Goal: Information Seeking & Learning: Learn about a topic

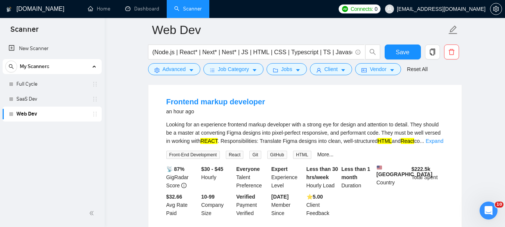
scroll to position [75, 0]
click at [195, 104] on link "Frontend markup developer" at bounding box center [215, 102] width 99 height 8
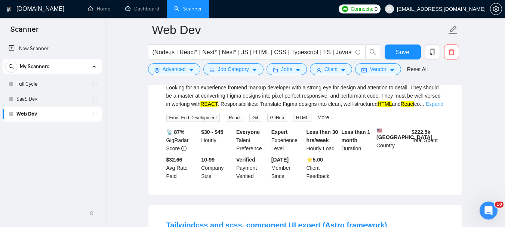
click at [431, 104] on link "Expand" at bounding box center [435, 104] width 18 height 6
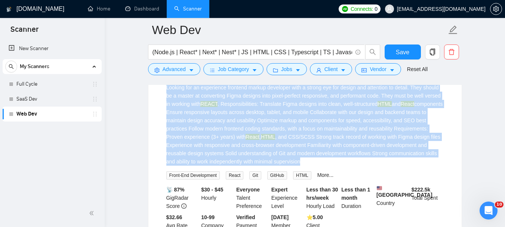
drag, startPoint x: 302, startPoint y: 162, endPoint x: 136, endPoint y: 88, distance: 181.2
copy div "Looking for an experience frontend markup developer with a strong eye for desig…"
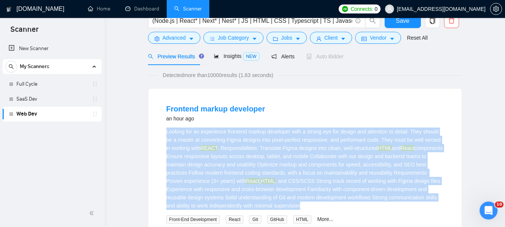
scroll to position [0, 0]
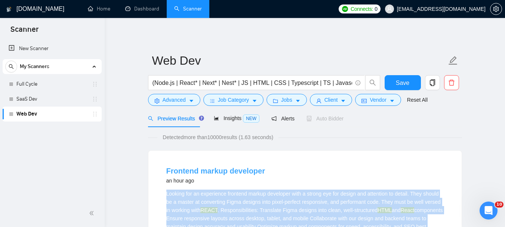
click at [195, 174] on link "Frontend markup developer" at bounding box center [215, 171] width 99 height 8
